Goal: Task Accomplishment & Management: Use online tool/utility

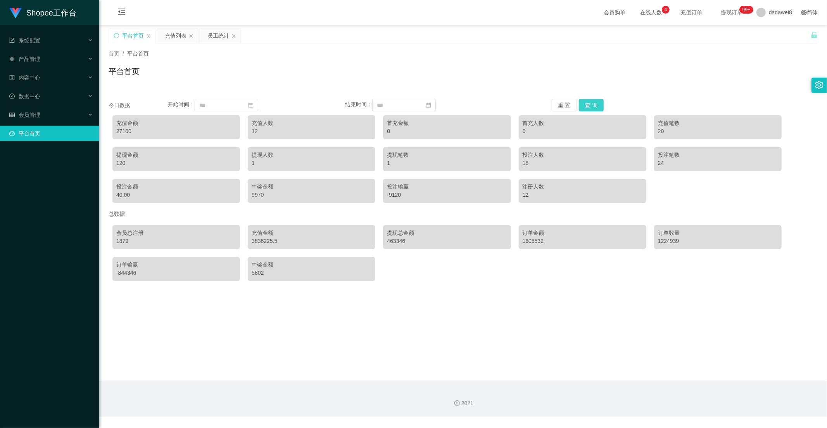
click at [591, 103] on button "查 询" at bounding box center [591, 105] width 25 height 12
click at [171, 37] on div "充值列表" at bounding box center [176, 35] width 22 height 15
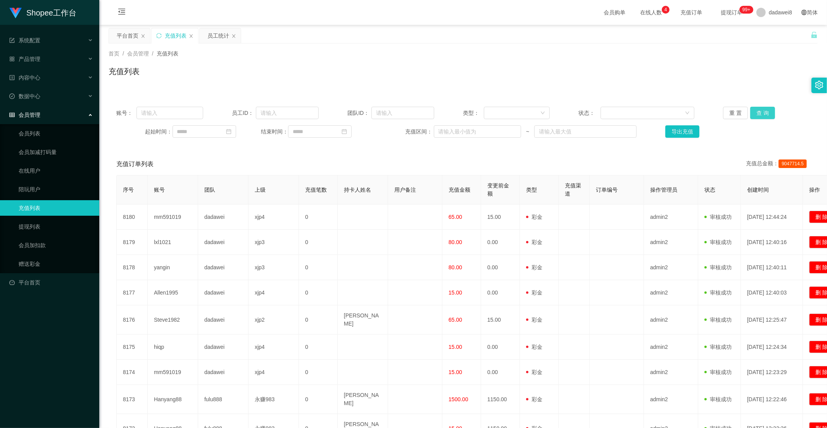
click at [756, 109] on button "查 询" at bounding box center [762, 113] width 25 height 12
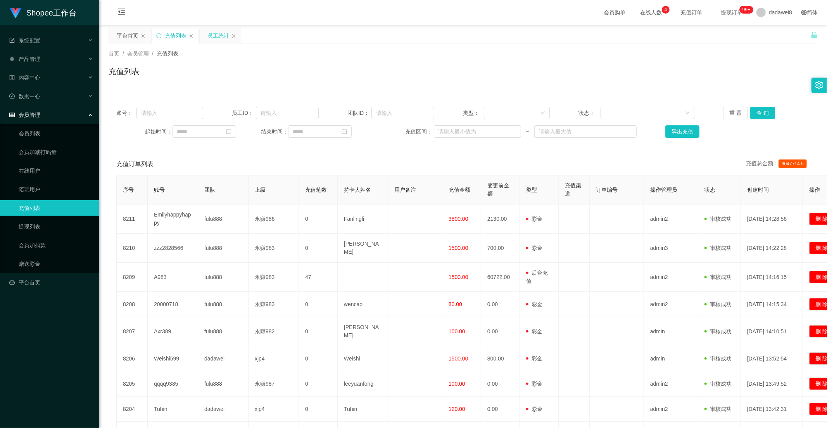
click at [207, 36] on div "员工统计" at bounding box center [220, 35] width 41 height 15
click at [215, 34] on div "员工统计" at bounding box center [218, 35] width 22 height 15
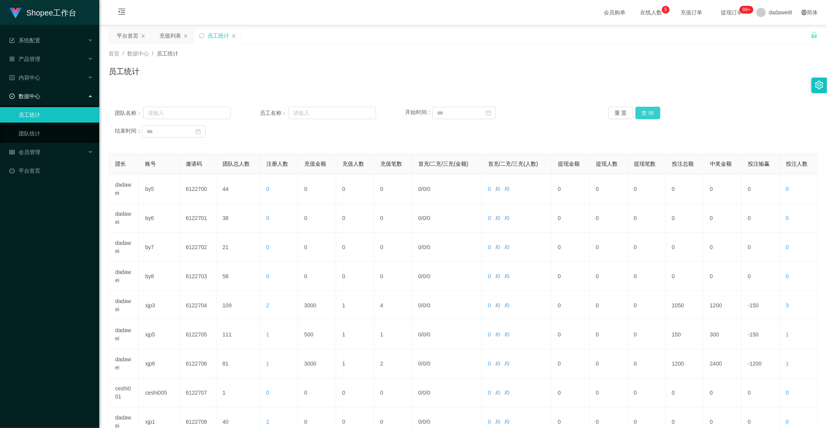
click at [654, 112] on button "查 询" at bounding box center [647, 113] width 25 height 12
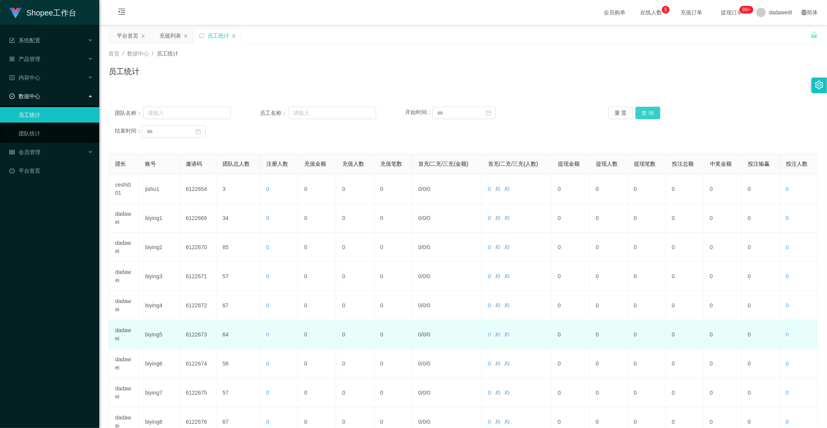
scroll to position [109, 0]
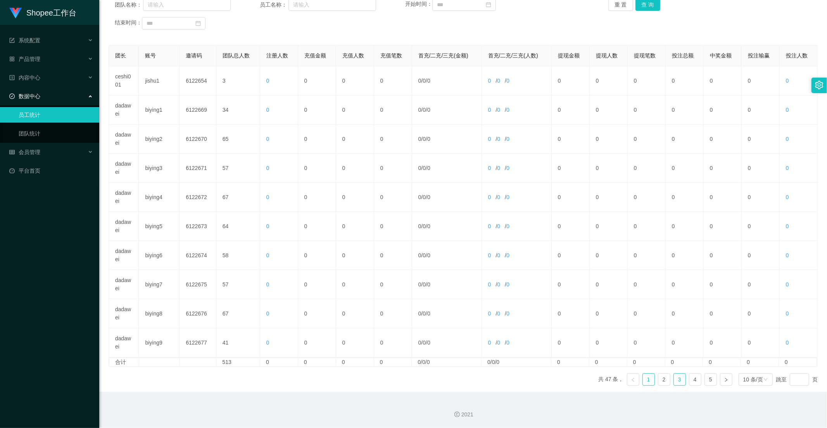
click at [674, 379] on link "3" at bounding box center [680, 379] width 12 height 12
click at [689, 377] on link "4" at bounding box center [695, 379] width 12 height 12
